Goal: Task Accomplishment & Management: Manage account settings

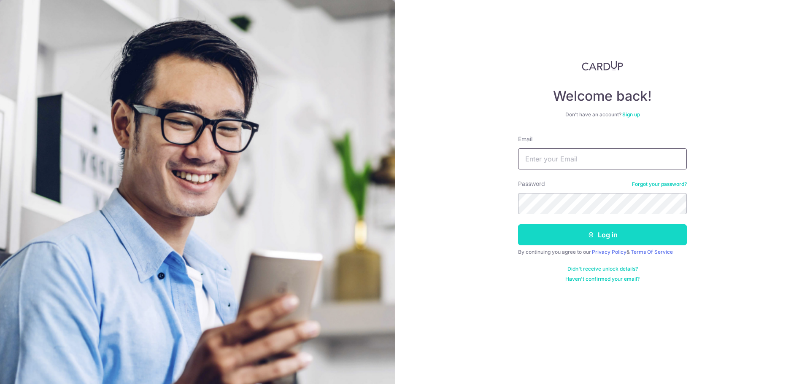
type input "[EMAIL_ADDRESS][DOMAIN_NAME]"
click at [580, 240] on button "Log in" at bounding box center [602, 234] width 169 height 21
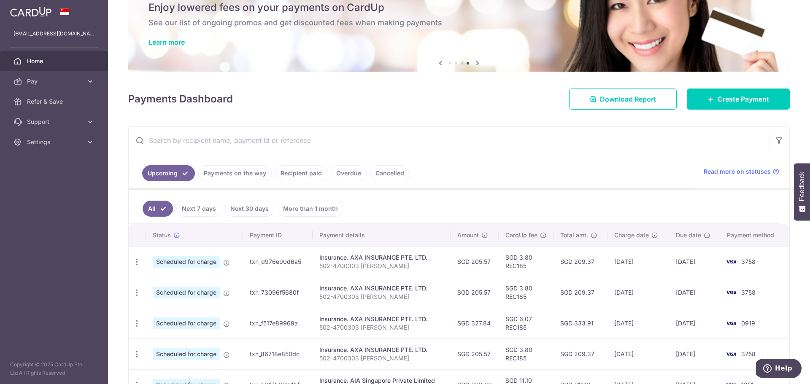
scroll to position [84, 0]
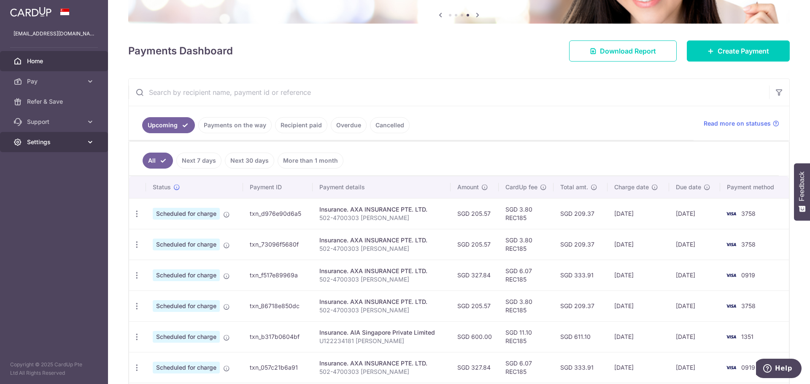
click at [65, 139] on span "Settings" at bounding box center [55, 142] width 56 height 8
click at [39, 120] on span "Support" at bounding box center [55, 122] width 56 height 8
click at [47, 101] on span "Refer & Save" at bounding box center [55, 101] width 56 height 8
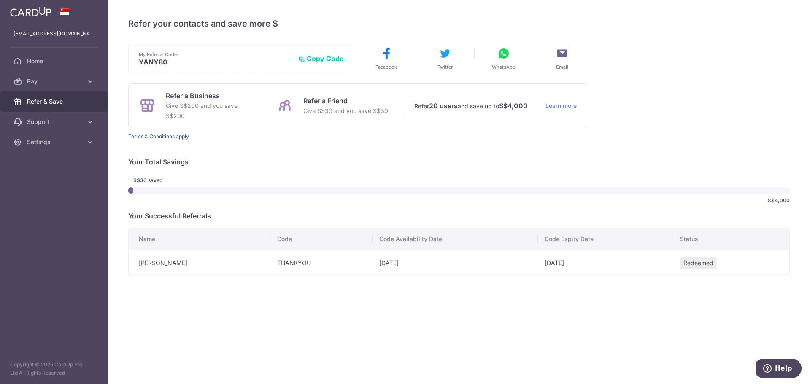
click at [163, 135] on link "Terms & Conditions apply" at bounding box center [158, 136] width 61 height 6
click at [499, 63] on button "WhatsApp" at bounding box center [504, 59] width 50 height 24
click at [57, 61] on span "Home" at bounding box center [55, 61] width 56 height 8
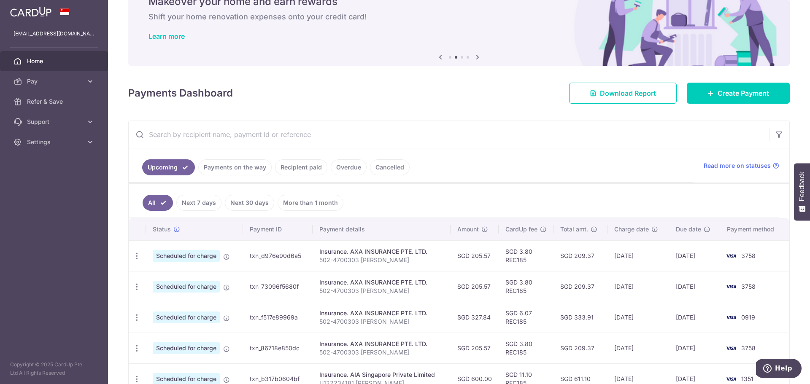
scroll to position [84, 0]
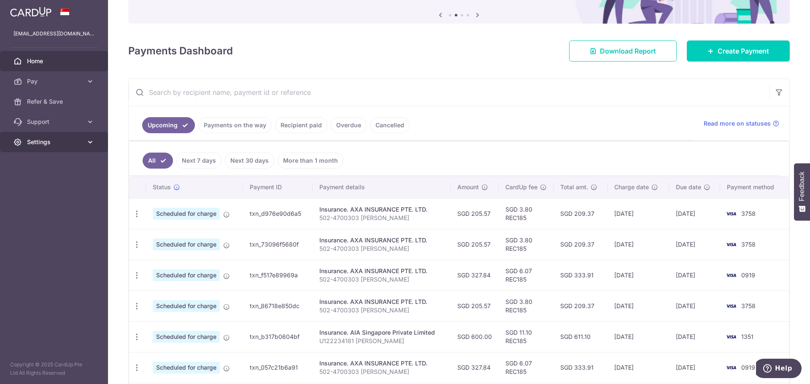
click at [73, 144] on span "Settings" at bounding box center [55, 142] width 56 height 8
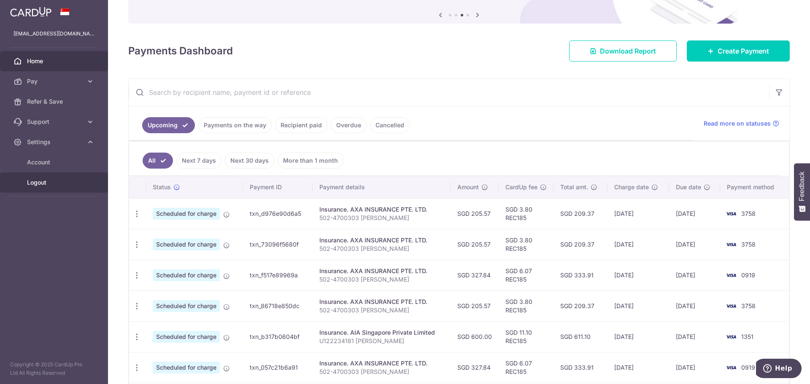
click at [44, 185] on span "Logout" at bounding box center [55, 182] width 56 height 8
